Goal: Information Seeking & Learning: Learn about a topic

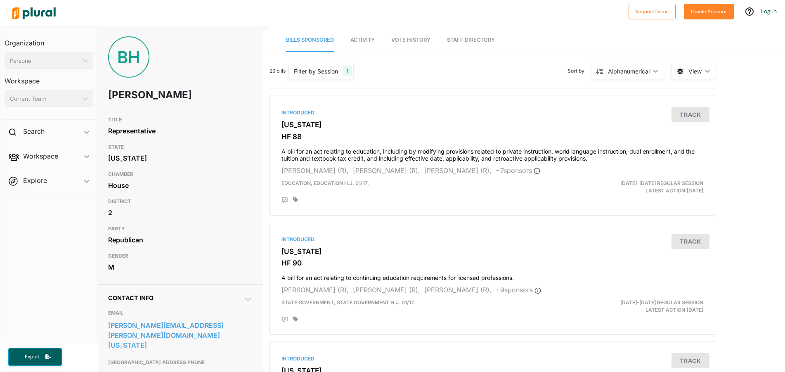
click at [364, 35] on link "Activity" at bounding box center [362, 40] width 24 height 24
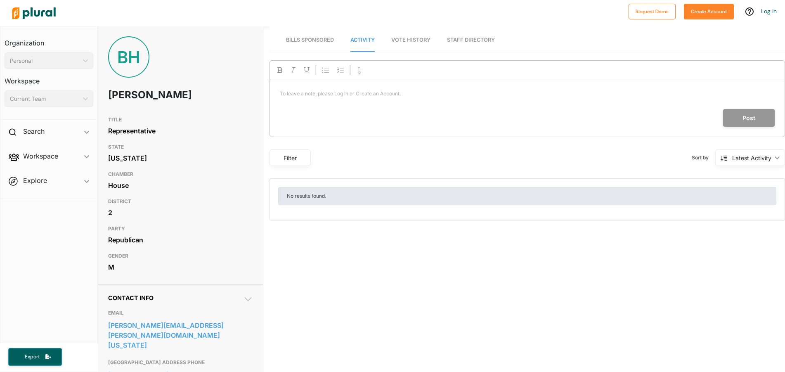
click at [393, 36] on link "Vote History" at bounding box center [410, 40] width 39 height 24
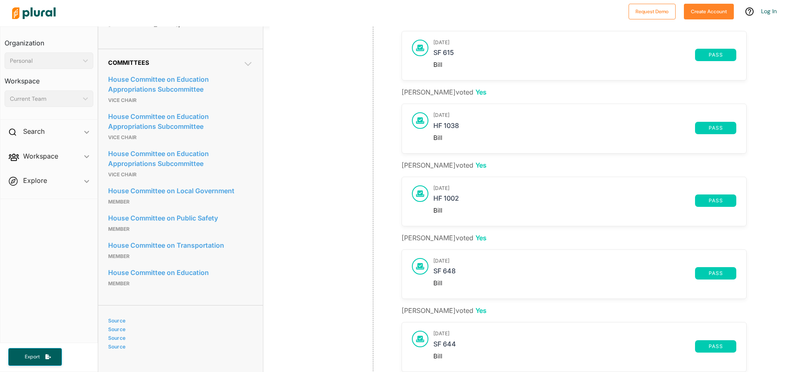
scroll to position [330, 0]
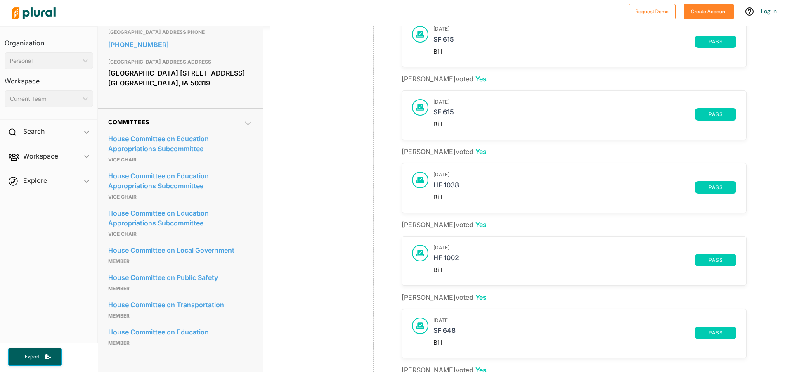
click at [425, 182] on div at bounding box center [420, 180] width 17 height 17
click at [440, 185] on link "HF 1038" at bounding box center [564, 187] width 262 height 12
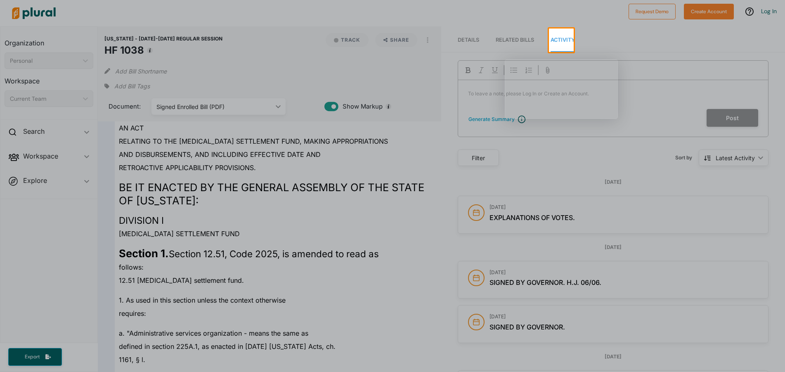
click at [323, 156] on div at bounding box center [392, 212] width 785 height 320
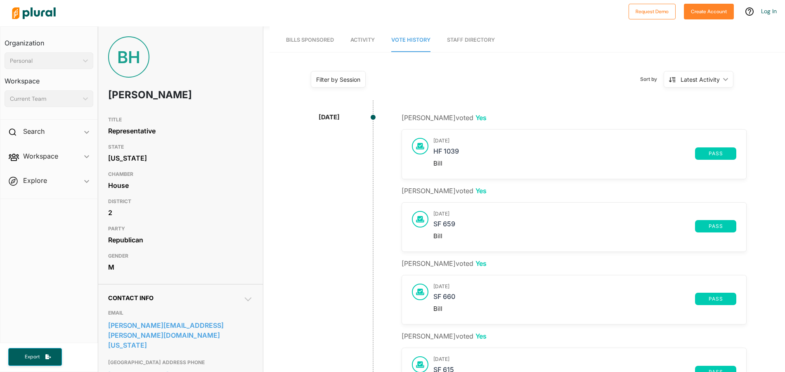
click at [370, 40] on span "Activity" at bounding box center [362, 40] width 24 height 6
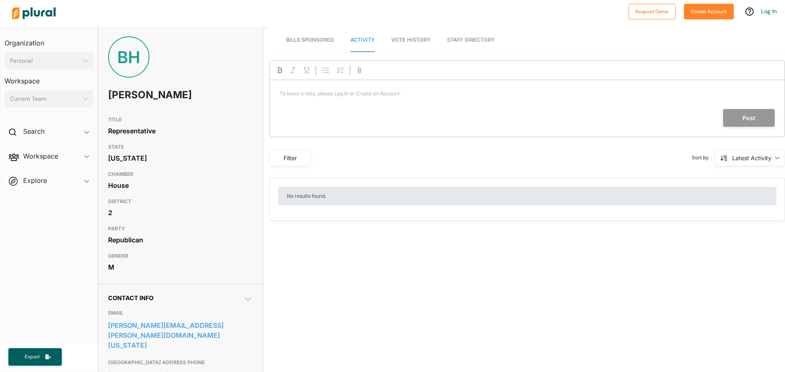
click at [397, 39] on span "Vote History" at bounding box center [410, 40] width 39 height 6
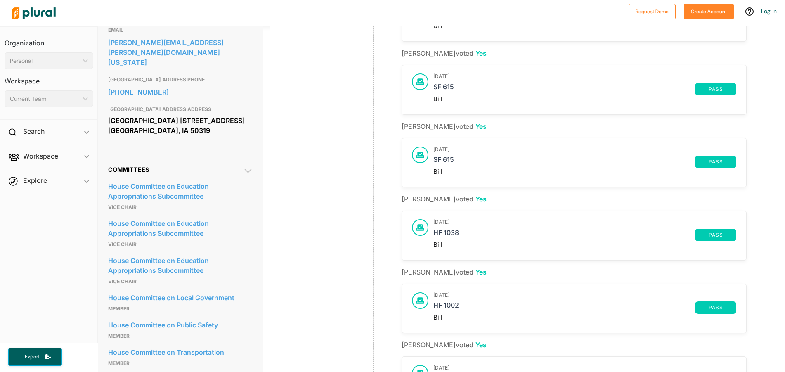
scroll to position [372, 0]
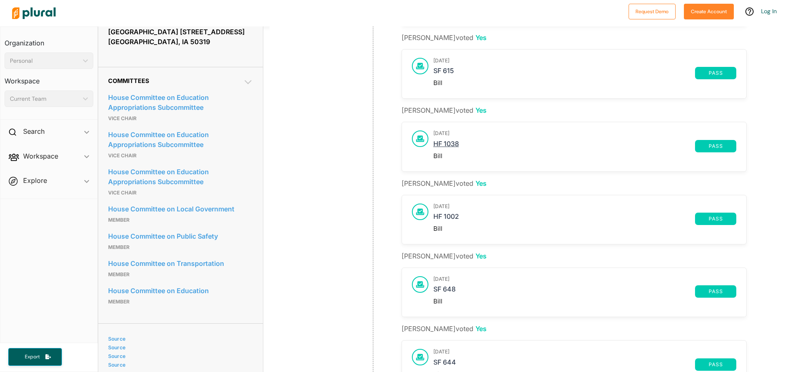
click at [450, 140] on link "HF 1038" at bounding box center [564, 146] width 262 height 12
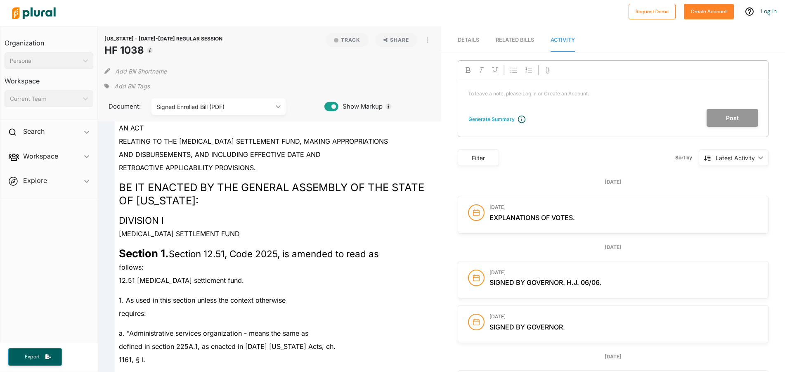
click at [468, 41] on span "Details" at bounding box center [468, 40] width 21 height 6
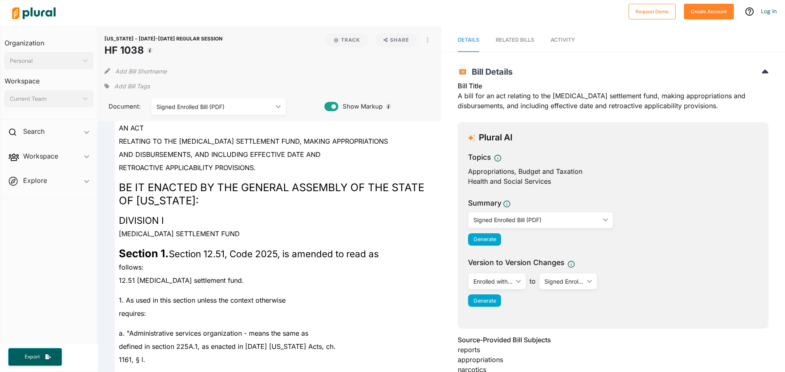
click at [267, 107] on div "Signed Enrolled Bill (PDF)" at bounding box center [214, 106] width 116 height 9
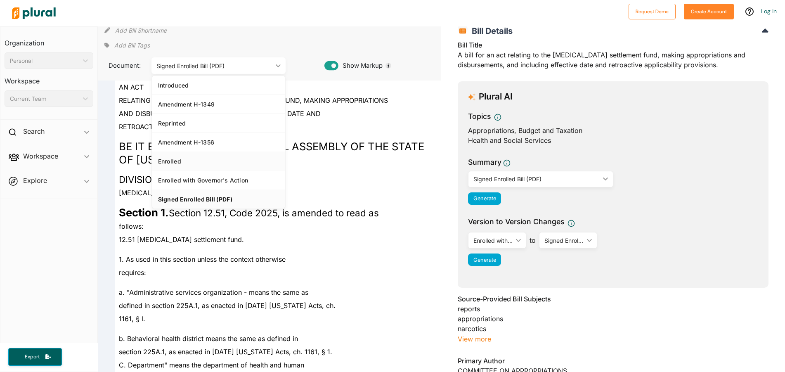
scroll to position [41, 0]
click at [388, 123] on div "RETROACTIVE APPLICABILITY PROVISIONS." at bounding box center [273, 126] width 317 height 13
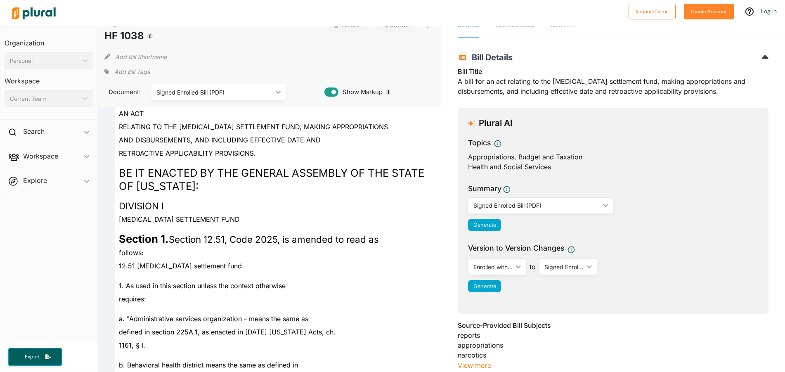
scroll to position [0, 0]
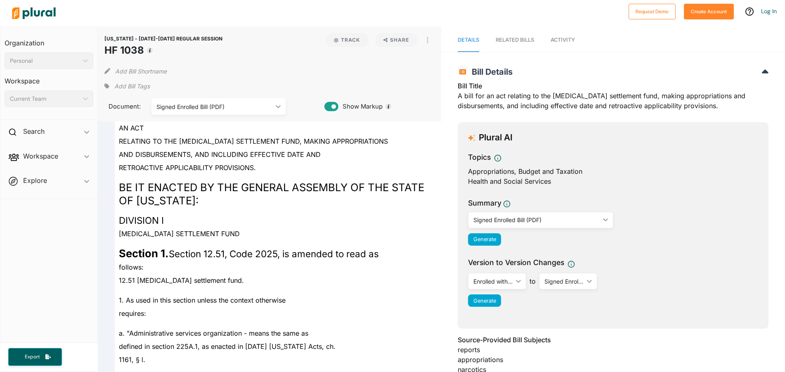
click at [568, 36] on link "Activity" at bounding box center [563, 40] width 24 height 24
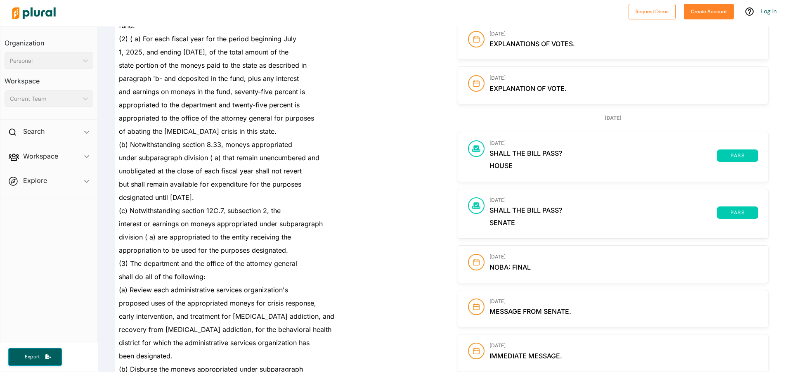
scroll to position [619, 0]
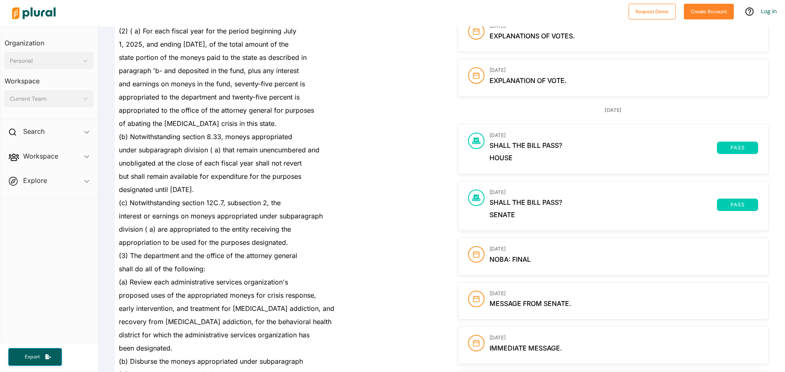
click at [533, 152] on span "Shall the bill pass?" at bounding box center [603, 148] width 227 height 12
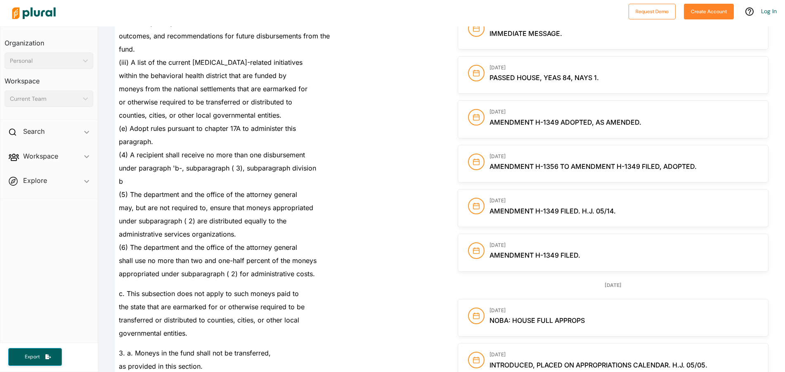
scroll to position [1362, 0]
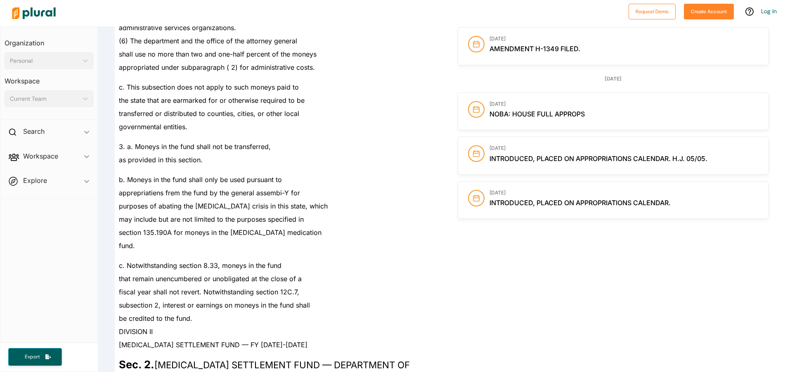
click at [475, 195] on circle at bounding box center [477, 198] width 16 height 16
click at [601, 202] on span "Introduced, placed on Appropriations calendar." at bounding box center [580, 203] width 181 height 8
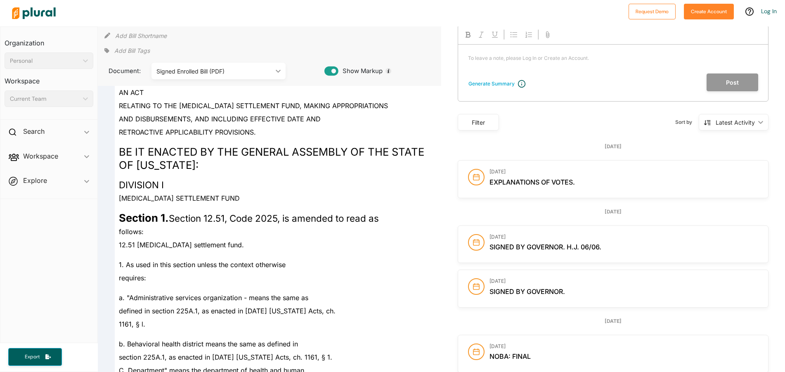
scroll to position [0, 0]
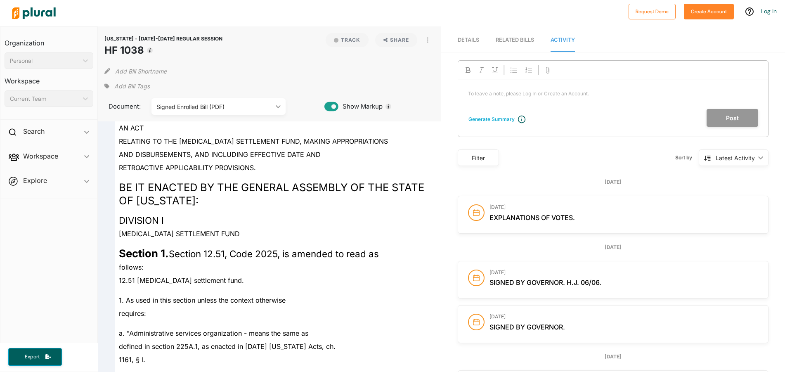
click at [521, 39] on div "RELATED BILLS" at bounding box center [515, 40] width 38 height 8
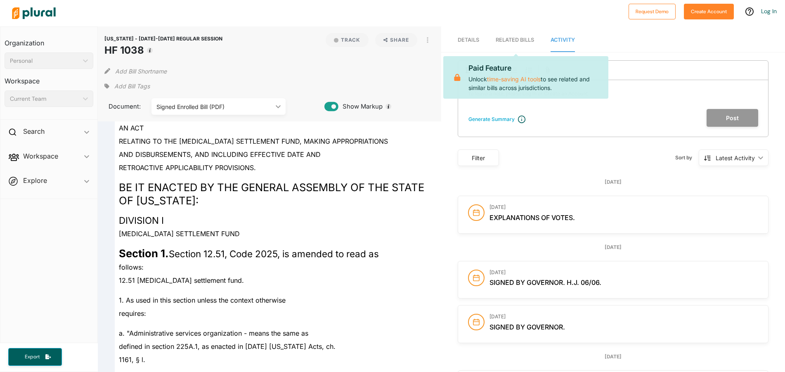
click at [464, 42] on span "Details" at bounding box center [468, 40] width 21 height 6
